Goal: Task Accomplishment & Management: Use online tool/utility

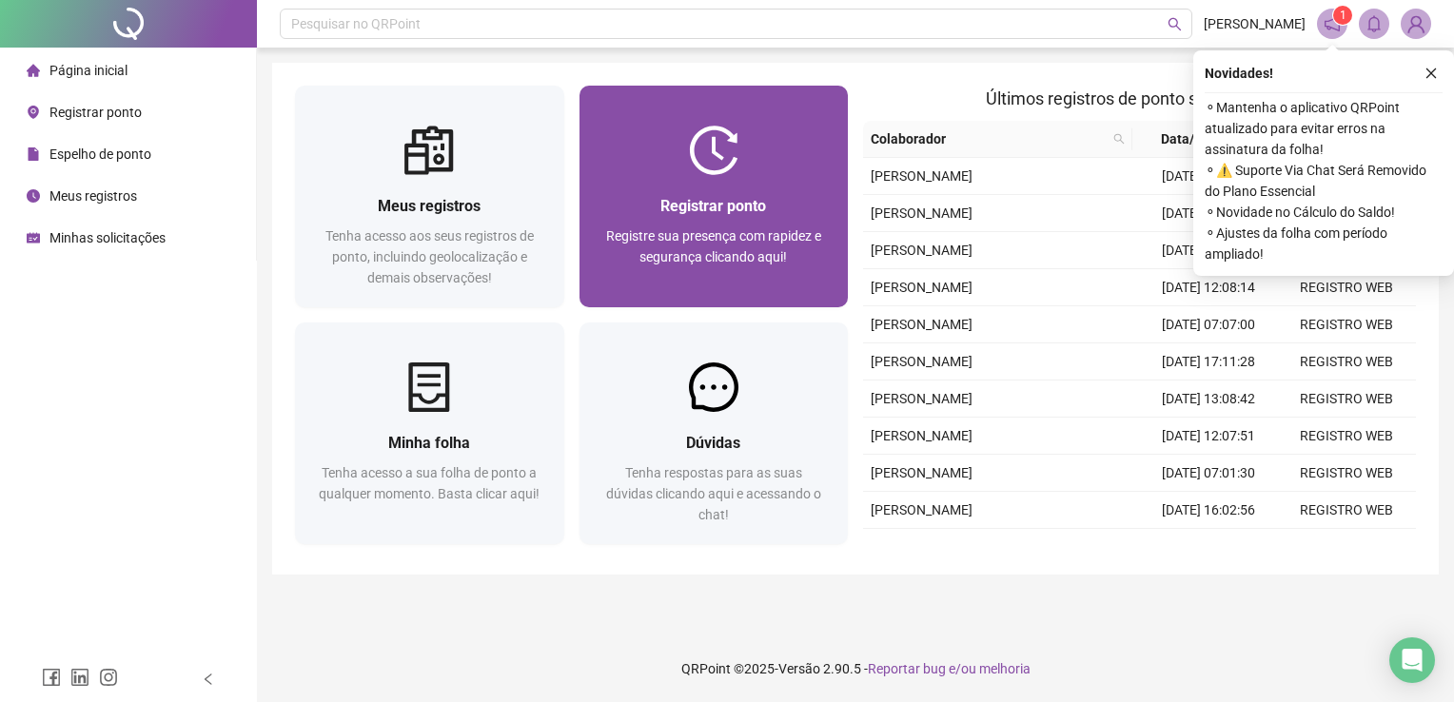
click at [731, 185] on div "Registrar ponto Registre sua presença com rapidez e segurança clicando aqui!" at bounding box center [714, 241] width 269 height 132
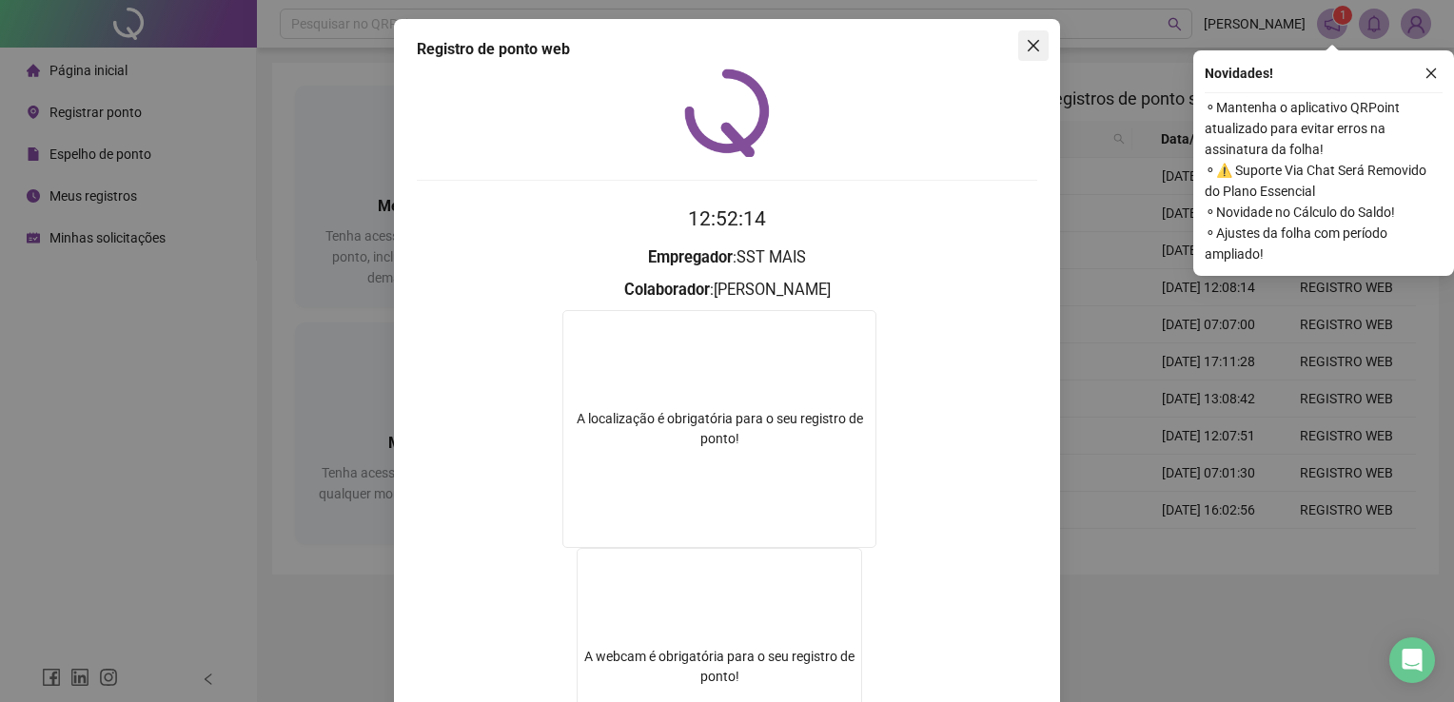
click at [1026, 50] on icon "close" at bounding box center [1033, 45] width 15 height 15
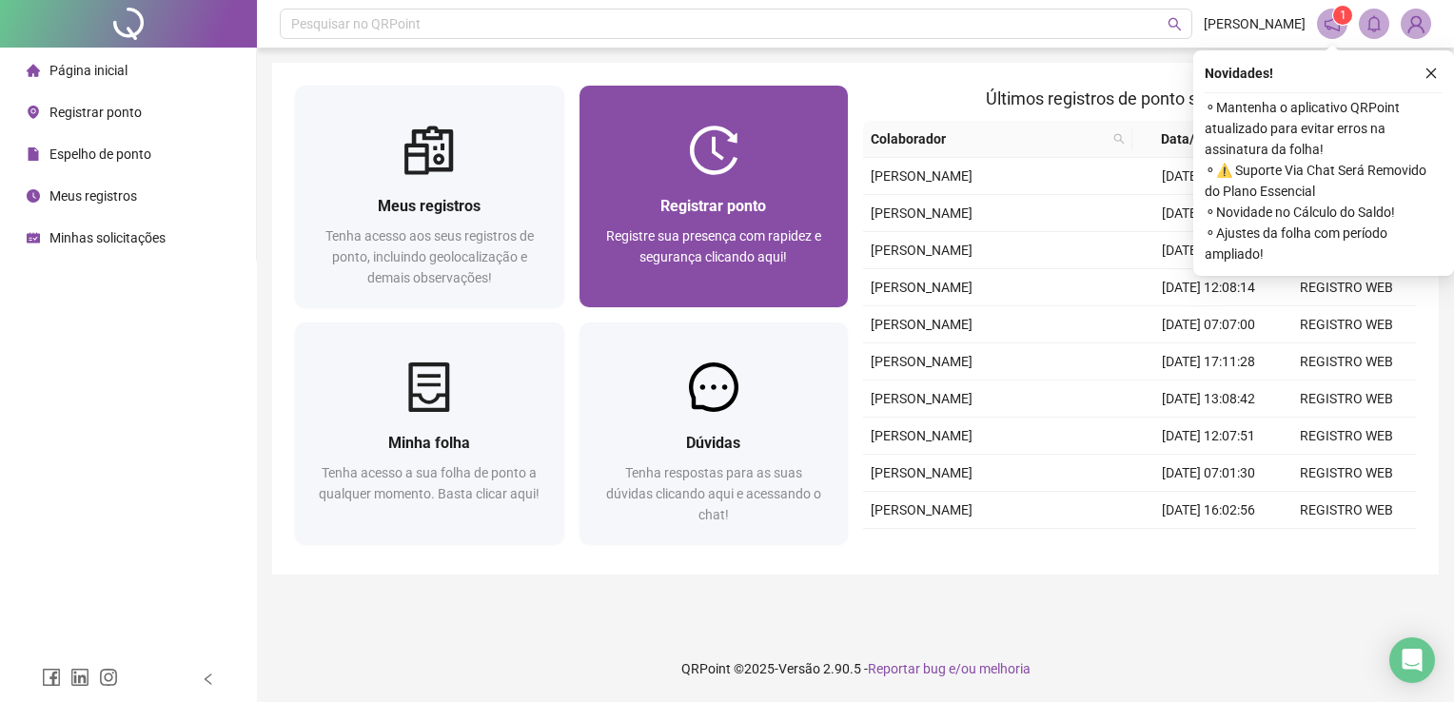
click at [773, 204] on div "Registrar ponto" at bounding box center [714, 206] width 224 height 24
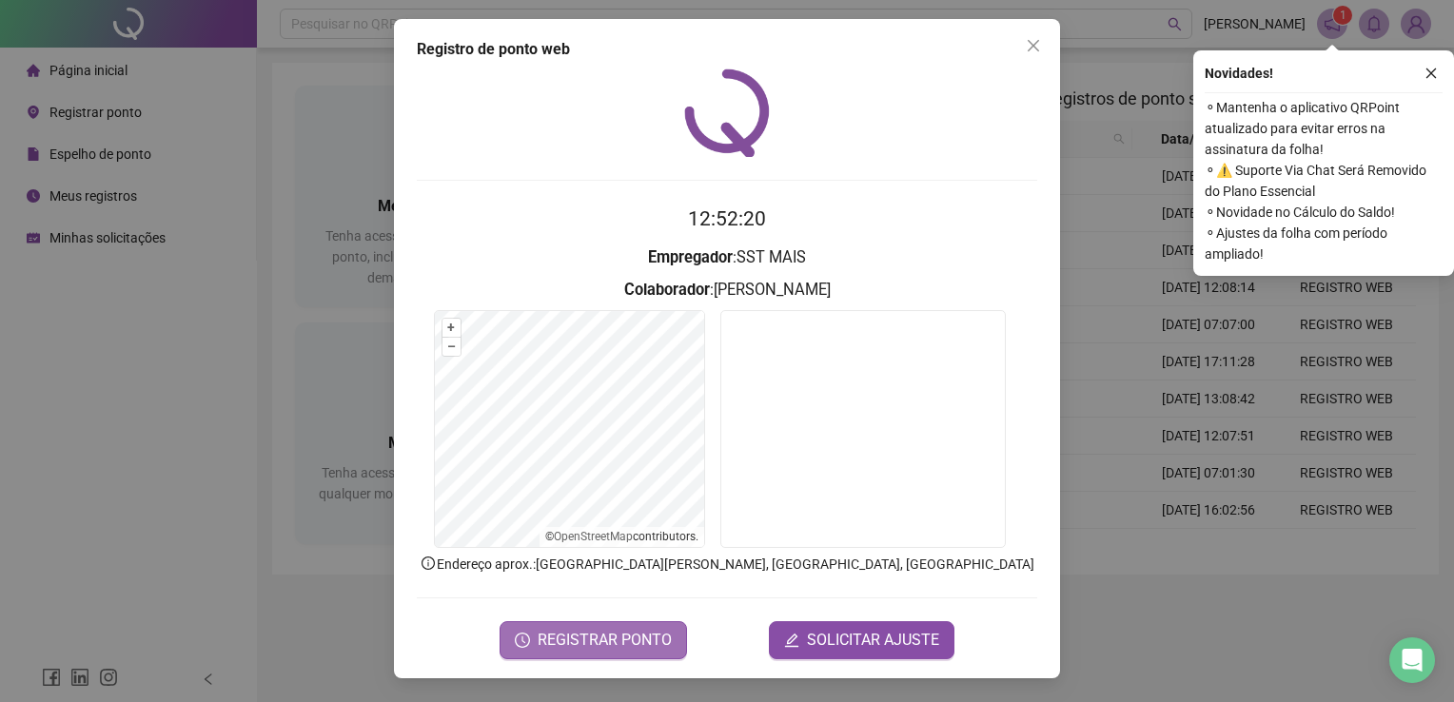
click at [648, 636] on span "REGISTRAR PONTO" at bounding box center [605, 640] width 134 height 23
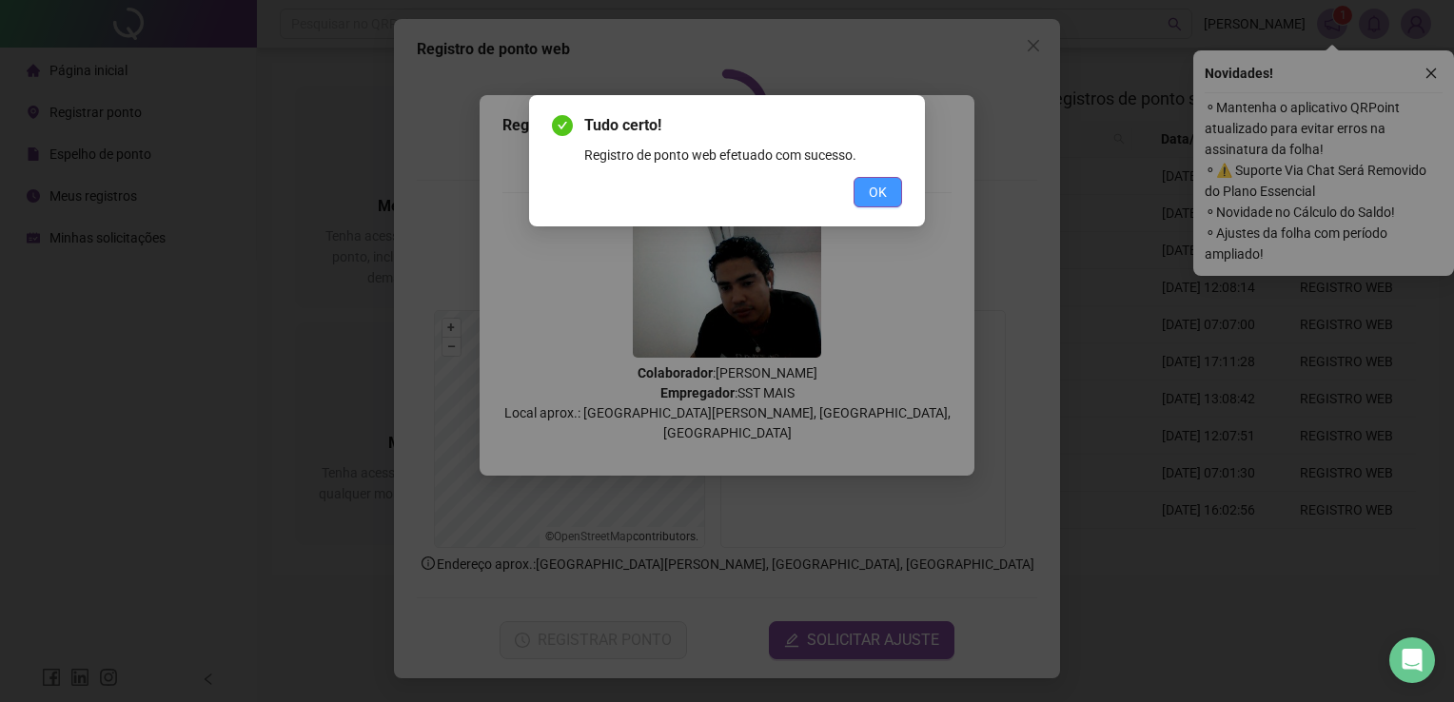
click at [879, 203] on button "OK" at bounding box center [878, 192] width 49 height 30
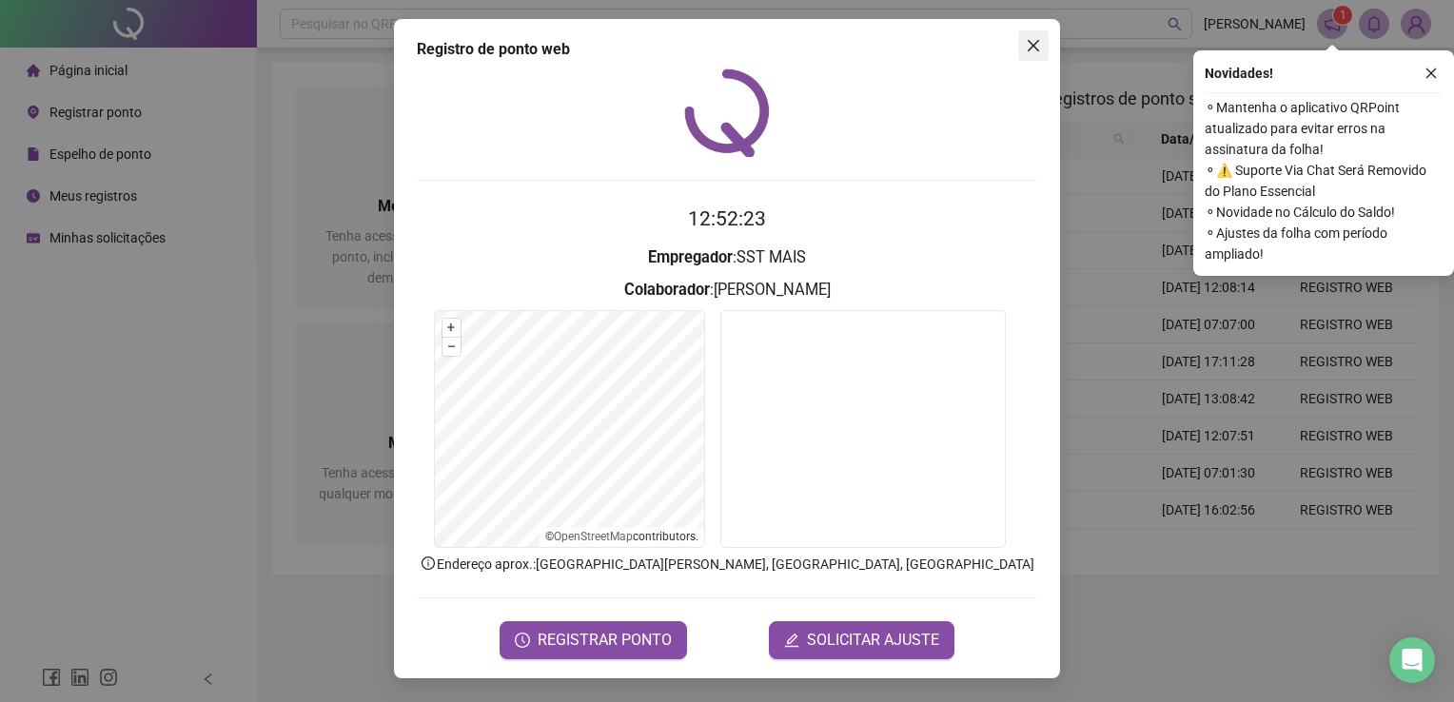
click at [1032, 51] on icon "close" at bounding box center [1033, 45] width 15 height 15
